Goal: Transaction & Acquisition: Purchase product/service

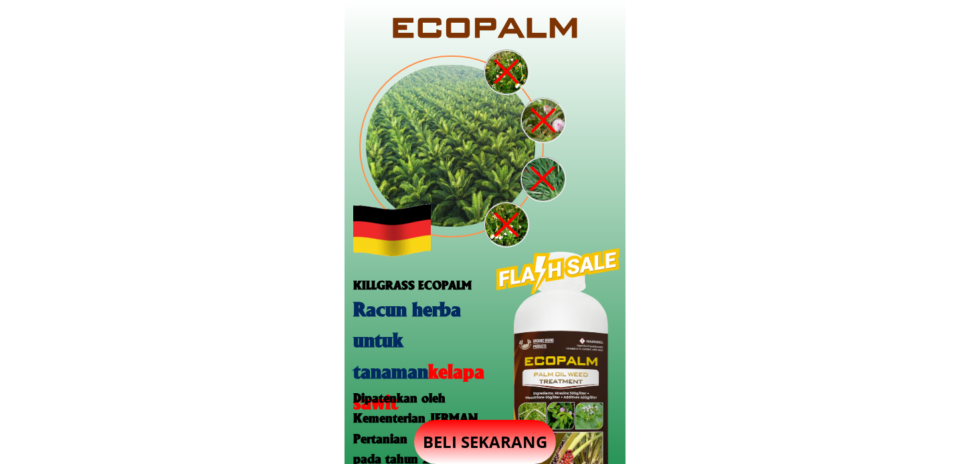
click at [482, 433] on p "BELI SEKARANG" at bounding box center [485, 442] width 142 height 44
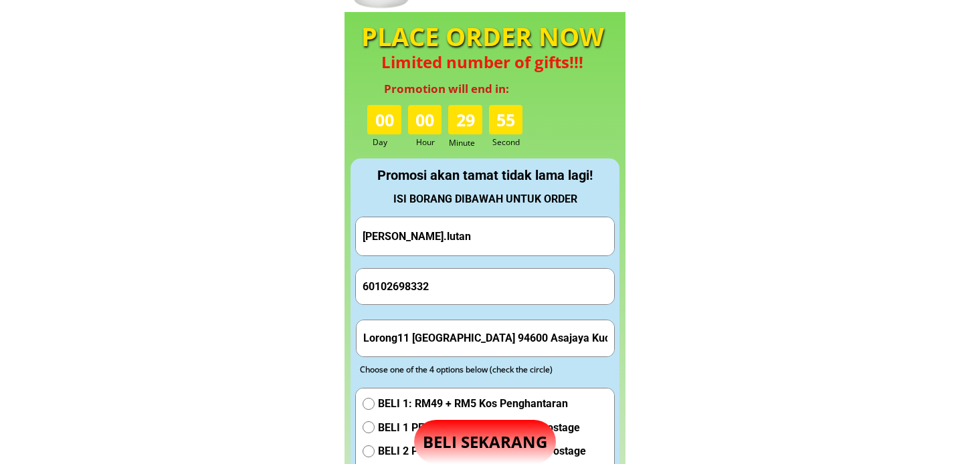
scroll to position [1250, 0]
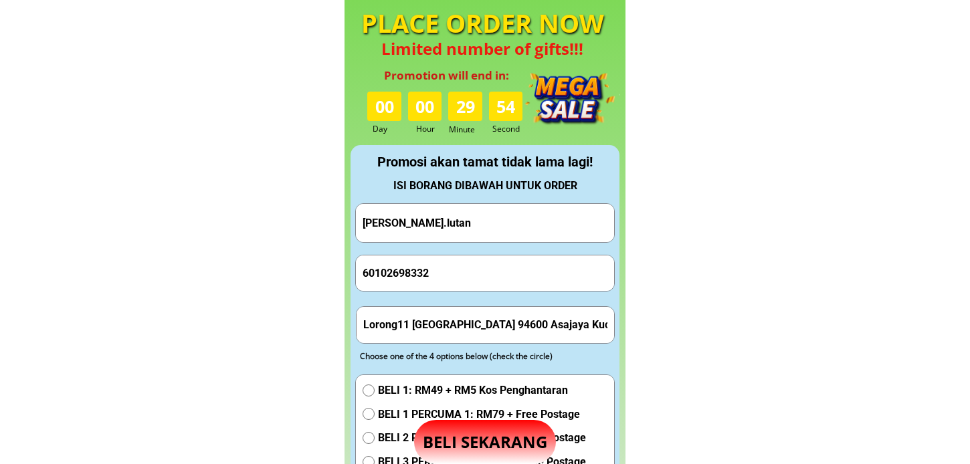
click at [471, 229] on input "[PERSON_NAME].lutan" at bounding box center [485, 223] width 252 height 38
paste input "Bujang Anak Ijau"
type input "Bujang Anak Ijau"
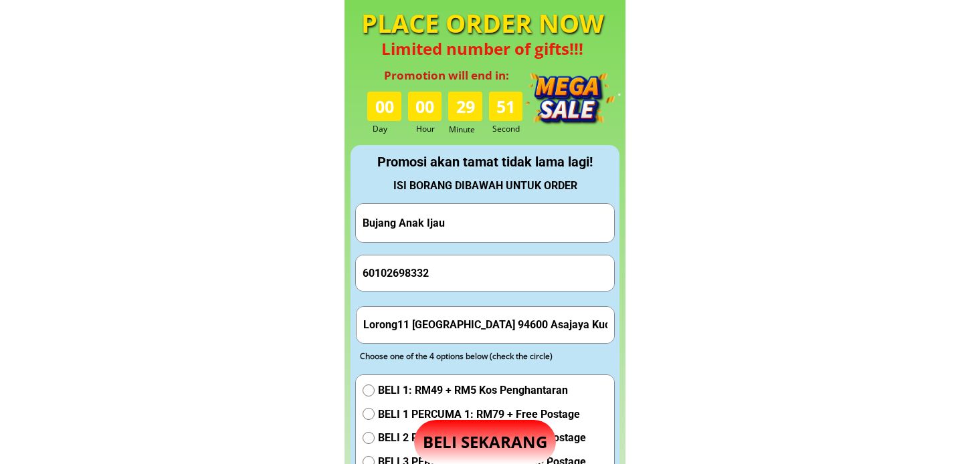
click at [442, 278] on input "60102698332" at bounding box center [485, 273] width 252 height 35
paste input "0148308897"
type input "0148308897"
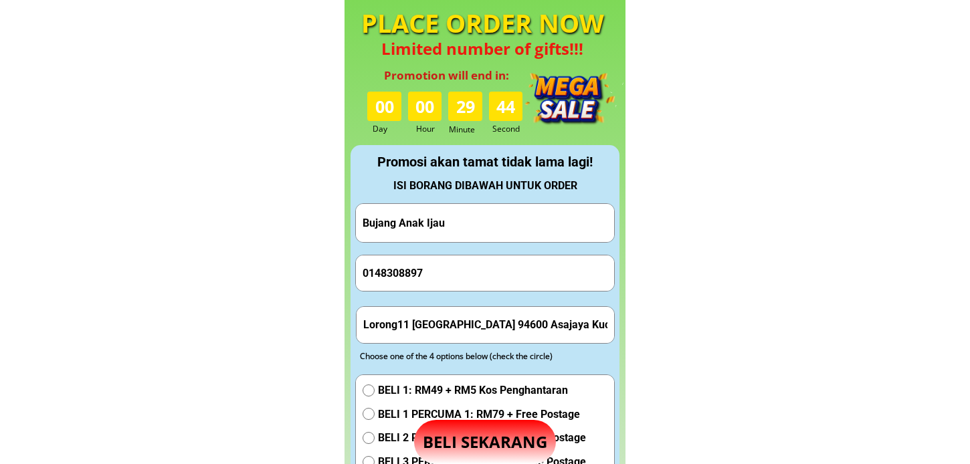
click at [460, 322] on input "Lorong11 [GEOGRAPHIC_DATA] 94600 Asajaya Kucing [GEOGRAPHIC_DATA]" at bounding box center [486, 324] width 252 height 35
paste input "RH. Intai Suri Baroh. 95500 Debak"
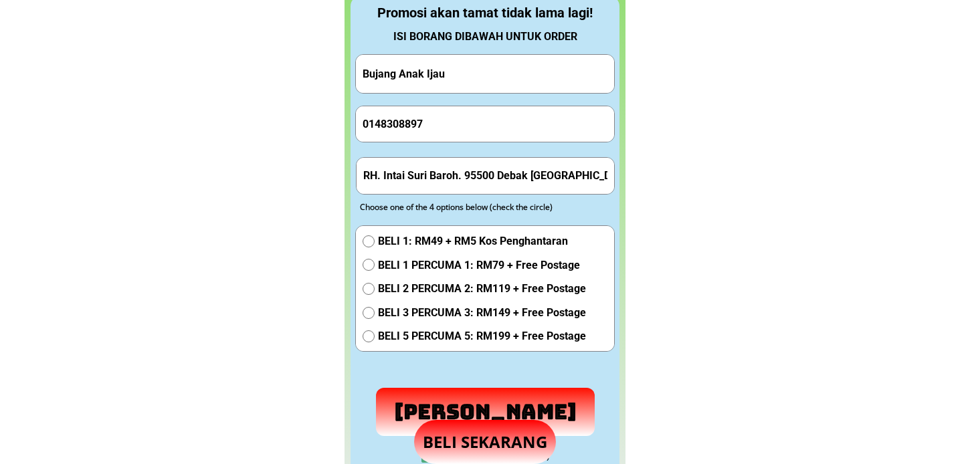
type input "RH. Intai Suri Baroh. 95500 Debak [GEOGRAPHIC_DATA]"
click at [439, 271] on span "BELI 1 PERCUMA 1: RM79 + Free Postage" at bounding box center [482, 265] width 208 height 17
radio input "true"
click at [415, 406] on p "[PERSON_NAME]" at bounding box center [485, 412] width 219 height 48
